Goal: Navigation & Orientation: Find specific page/section

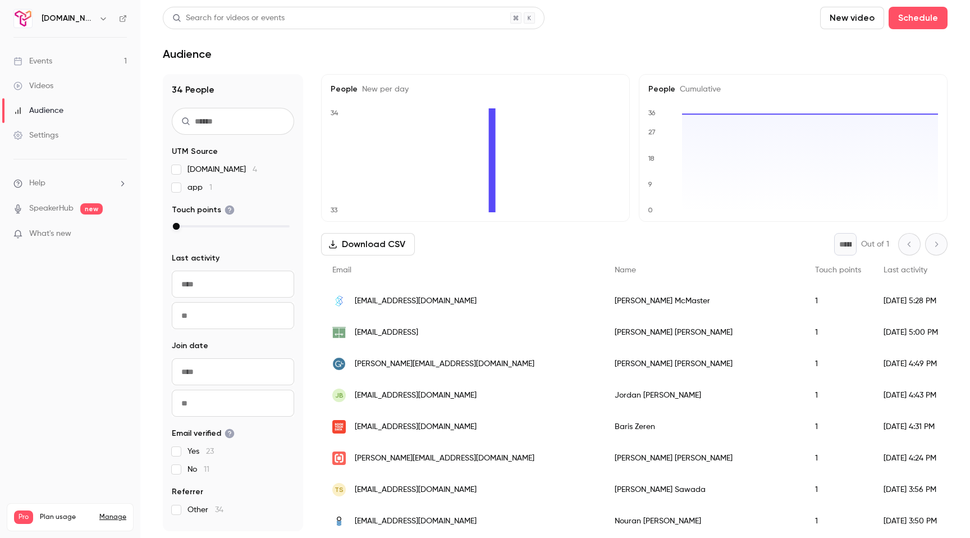
click at [63, 67] on link "Events 1" at bounding box center [70, 61] width 140 height 25
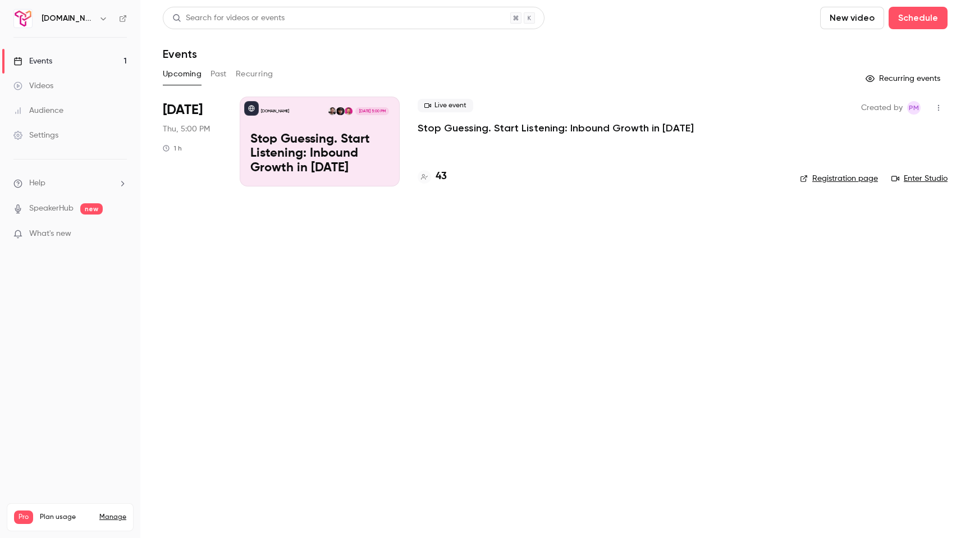
click at [64, 109] on link "Audience" at bounding box center [70, 110] width 140 height 25
